Goal: Navigation & Orientation: Find specific page/section

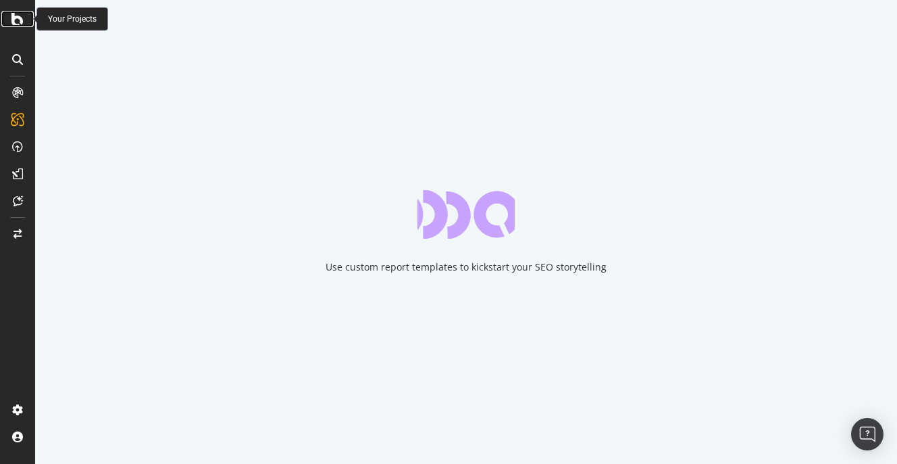
click at [22, 20] on icon at bounding box center [17, 19] width 12 height 16
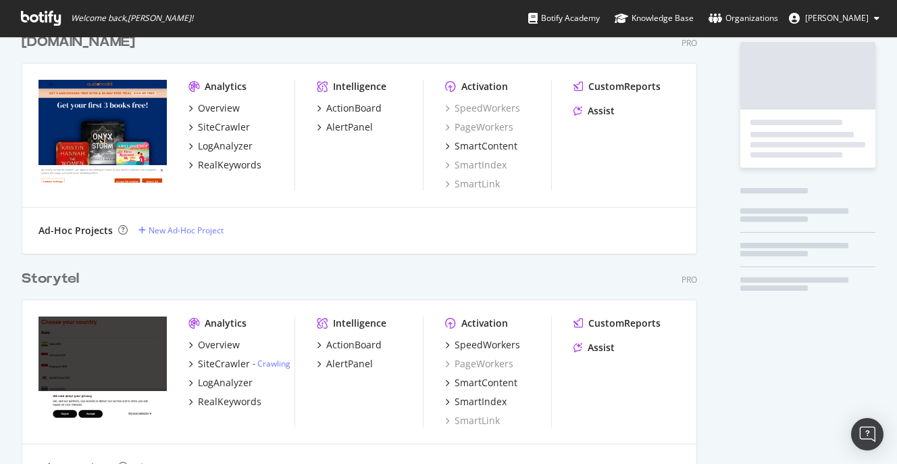
scroll to position [108, 0]
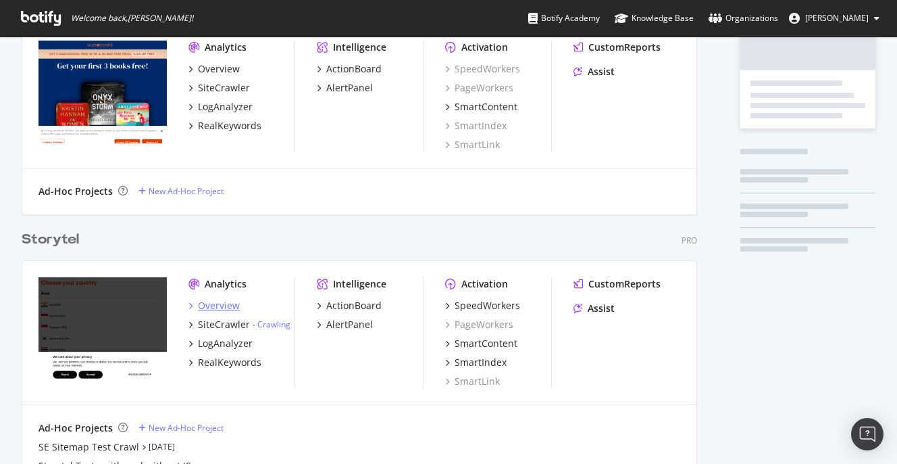
click at [224, 307] on div "Overview" at bounding box center [219, 306] width 42 height 14
